Goal: Task Accomplishment & Management: Use online tool/utility

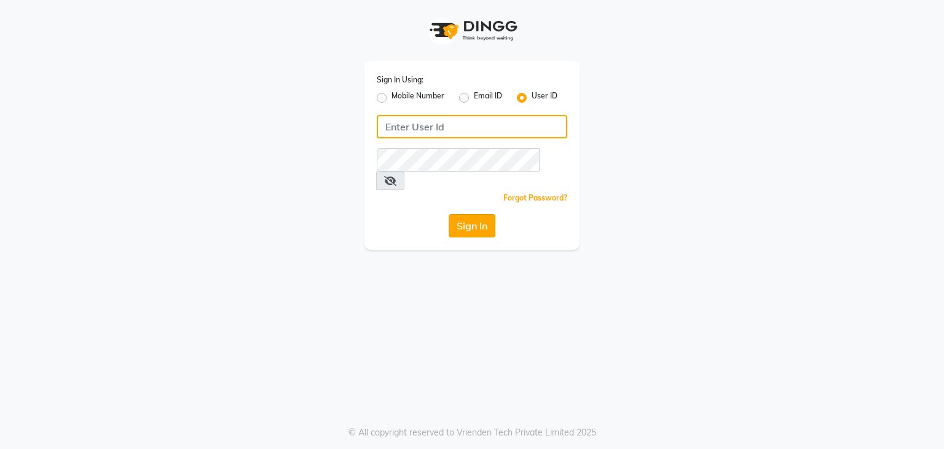
type input "e3605-01"
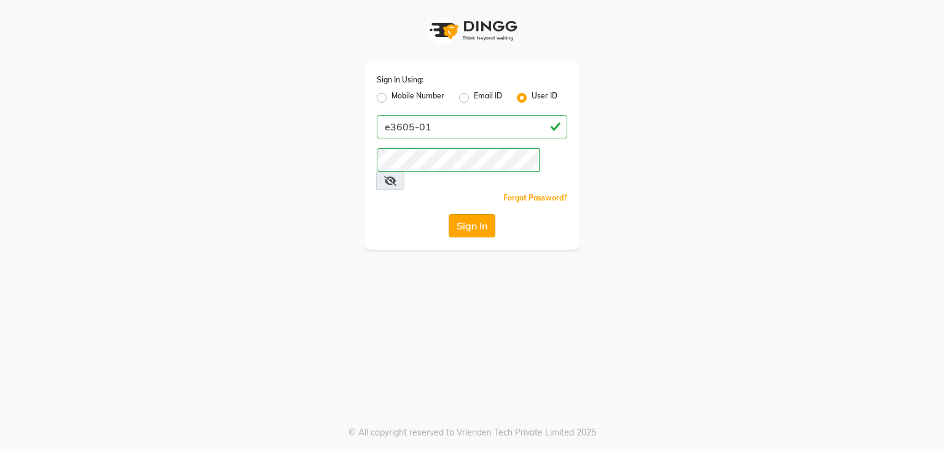
click at [477, 214] on button "Sign In" at bounding box center [472, 225] width 47 height 23
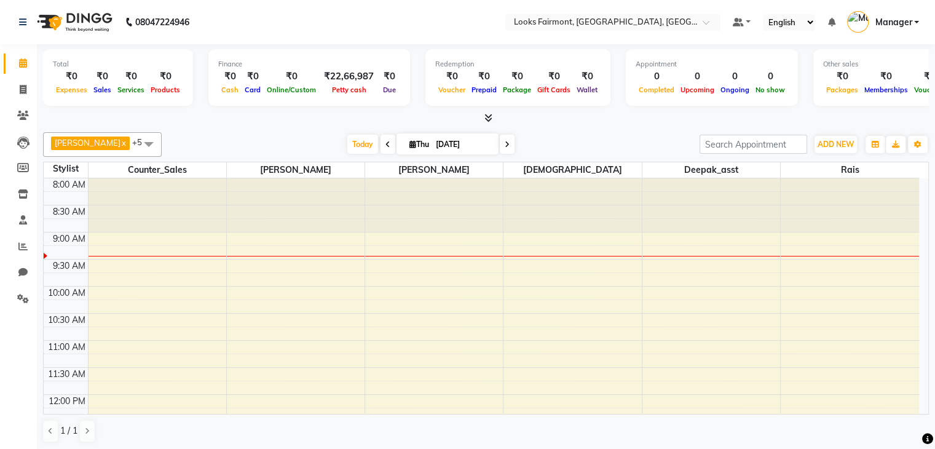
drag, startPoint x: 523, startPoint y: 136, endPoint x: 506, endPoint y: 130, distance: 17.5
click at [506, 130] on div "[PERSON_NAME] x Counter_Sales x Deepak_asst x [PERSON_NAME] x Rais x +5 Select …" at bounding box center [486, 287] width 886 height 320
click at [485, 119] on icon at bounding box center [488, 117] width 8 height 9
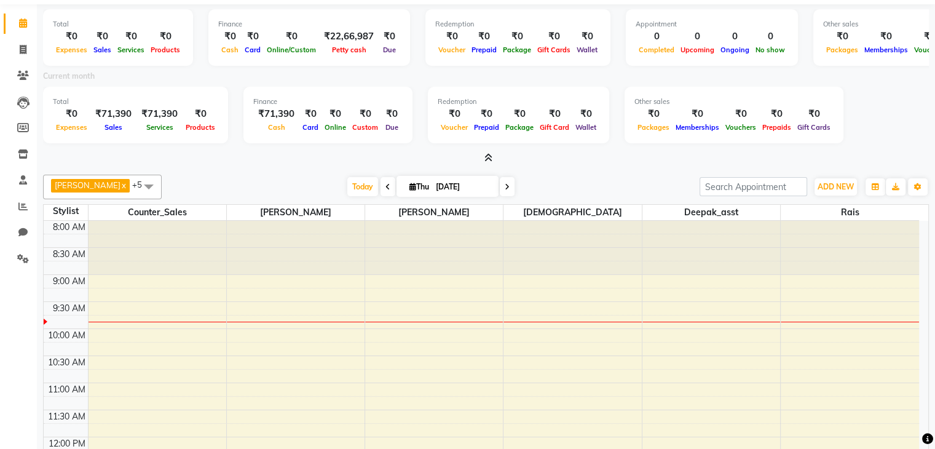
scroll to position [61, 0]
